Goal: Find contact information: Find contact information

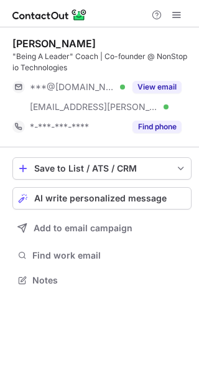
scroll to position [271, 199]
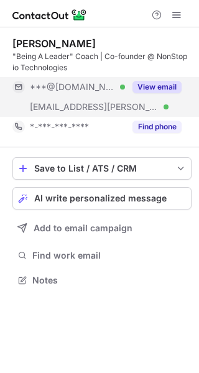
click at [155, 81] on button "View email" at bounding box center [156, 87] width 49 height 12
